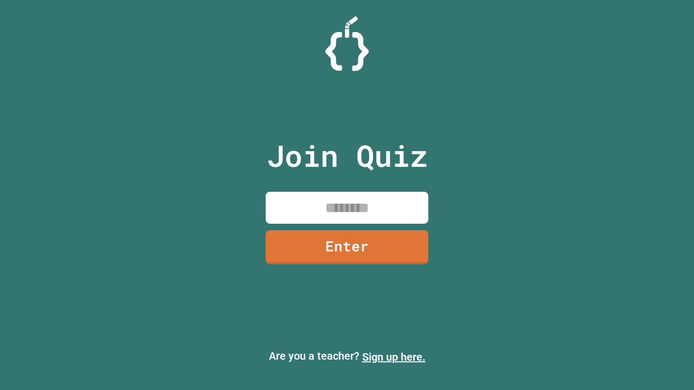
click at [393, 357] on link "Sign up here." at bounding box center [393, 357] width 63 height 13
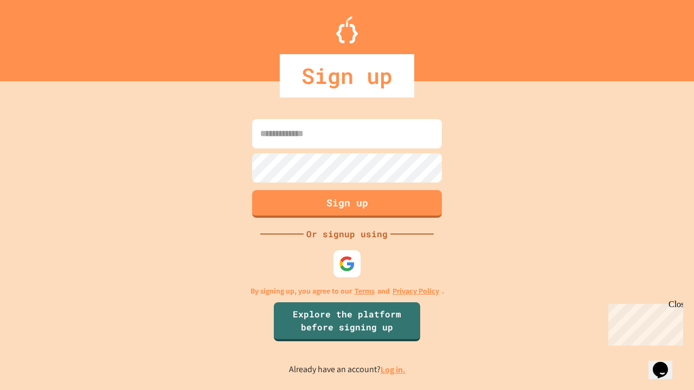
click at [393, 370] on link "Log in." at bounding box center [392, 369] width 25 height 11
